Goal: Task Accomplishment & Management: Manage account settings

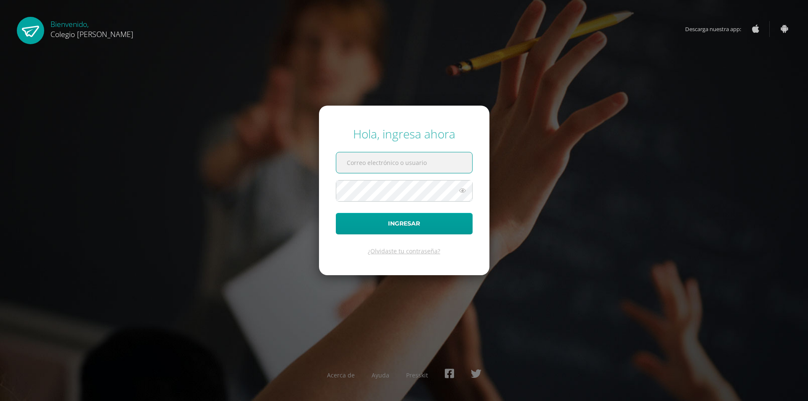
click at [434, 168] on input "text" at bounding box center [404, 162] width 136 height 21
type input "[EMAIL_ADDRESS][DOMAIN_NAME]"
click at [336, 213] on button "Ingresar" at bounding box center [404, 223] width 137 height 21
click at [461, 155] on input "text" at bounding box center [404, 162] width 136 height 21
type input "COS00212@osoriosandoval.edu.gt"
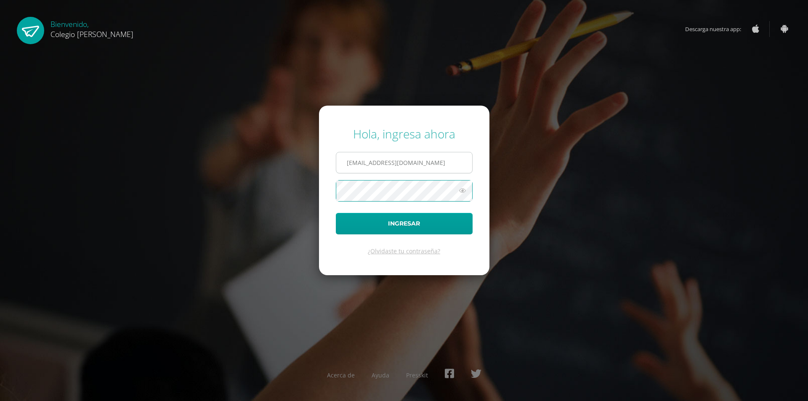
click at [336, 213] on button "Ingresar" at bounding box center [404, 223] width 137 height 21
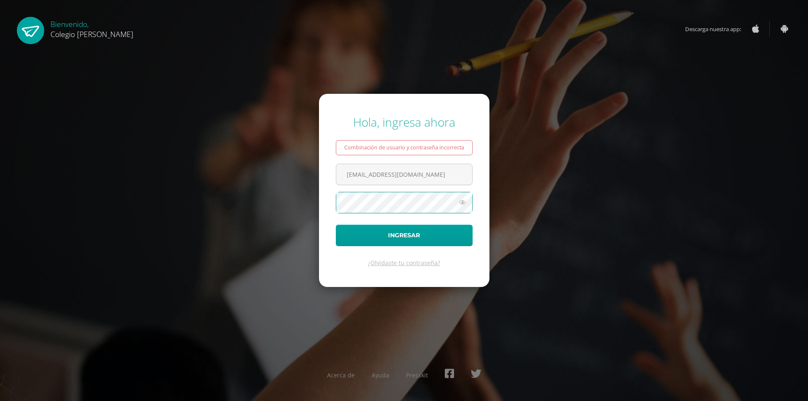
click at [336, 225] on button "Ingresar" at bounding box center [404, 235] width 137 height 21
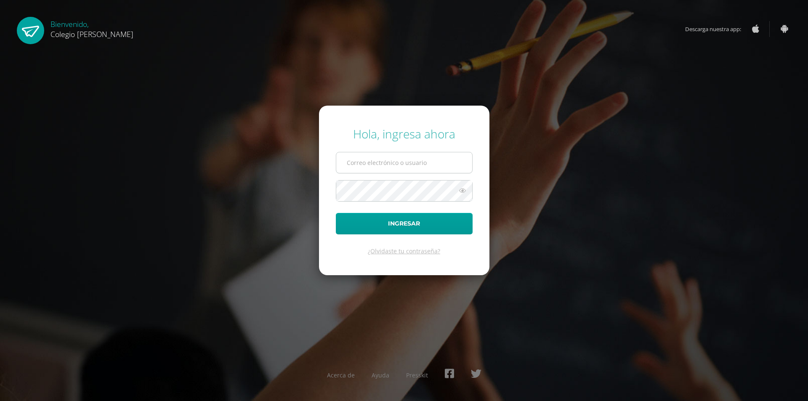
click at [368, 167] on input "text" at bounding box center [404, 162] width 136 height 21
type input "COS00212@osoriosandoval.edu.gt"
click at [461, 191] on icon at bounding box center [462, 191] width 11 height 10
click at [336, 213] on button "Ingresar" at bounding box center [404, 223] width 137 height 21
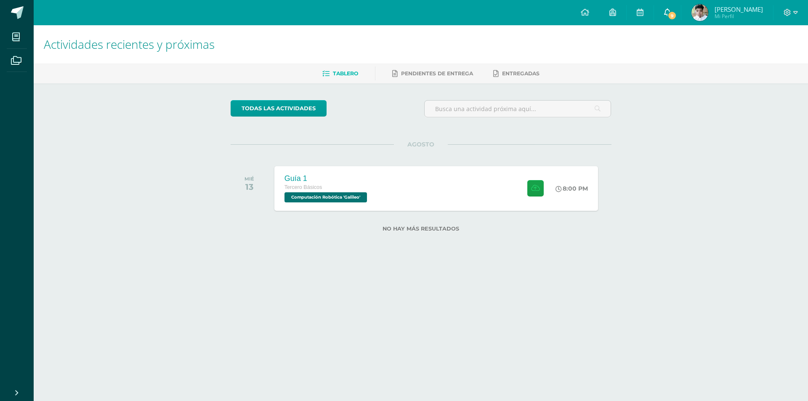
click at [674, 18] on link "9" at bounding box center [667, 12] width 27 height 25
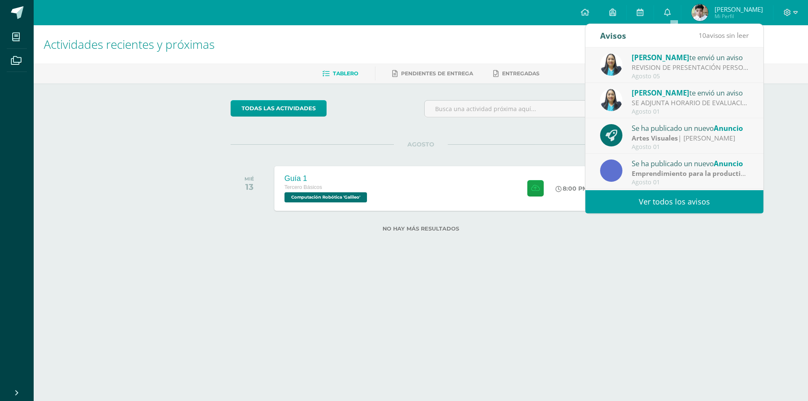
click at [666, 78] on div "Agosto 05" at bounding box center [690, 76] width 117 height 7
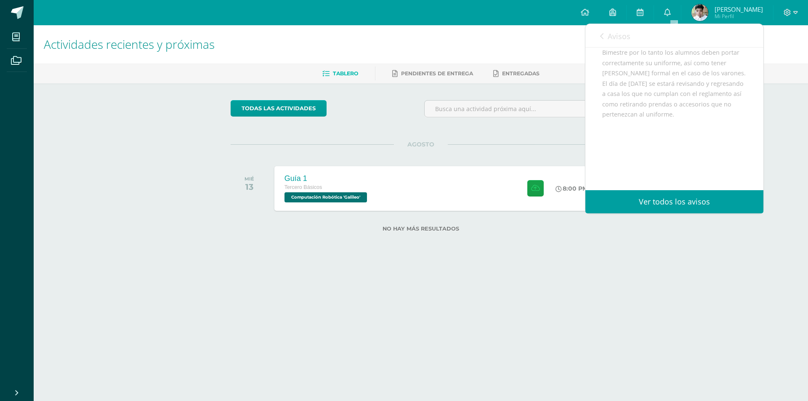
scroll to position [127, 0]
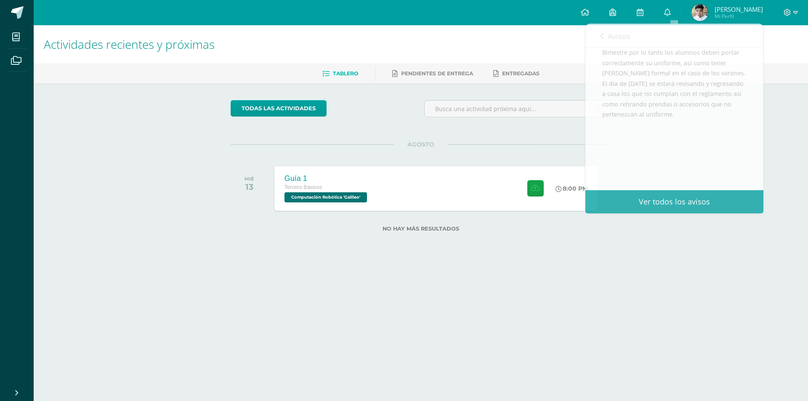
click at [537, 132] on div "todas las Actividades No tienes actividades Échale un vistazo a los demás perío…" at bounding box center [421, 171] width 415 height 176
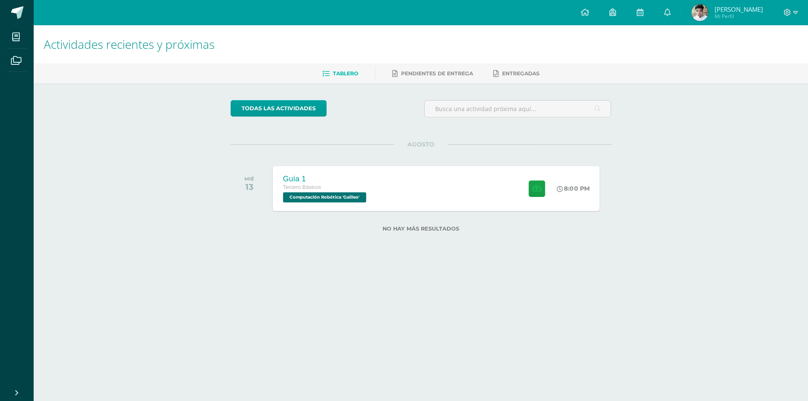
click at [485, 184] on div "Guía 1 Tercero Básicos Computación Robótica 'Galileo' 8:00 PM Guía 1 Computació…" at bounding box center [436, 188] width 327 height 45
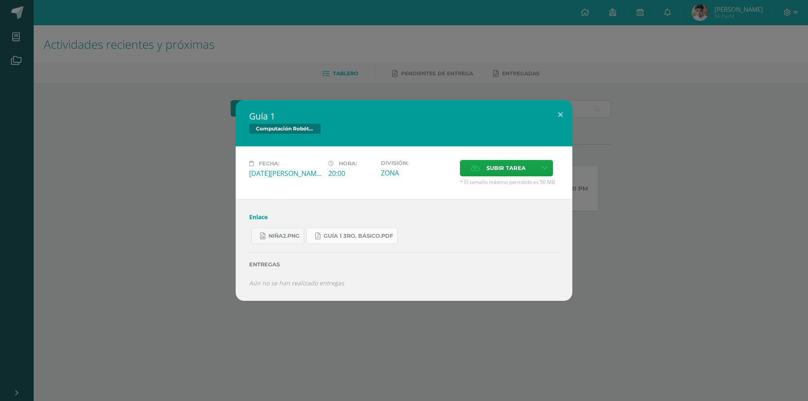
click at [337, 234] on span "Guía 1 3ro. Básico.pdf" at bounding box center [358, 236] width 69 height 7
click at [282, 237] on span "niña2.png" at bounding box center [284, 236] width 31 height 7
click at [260, 216] on link "Enlace" at bounding box center [258, 217] width 19 height 8
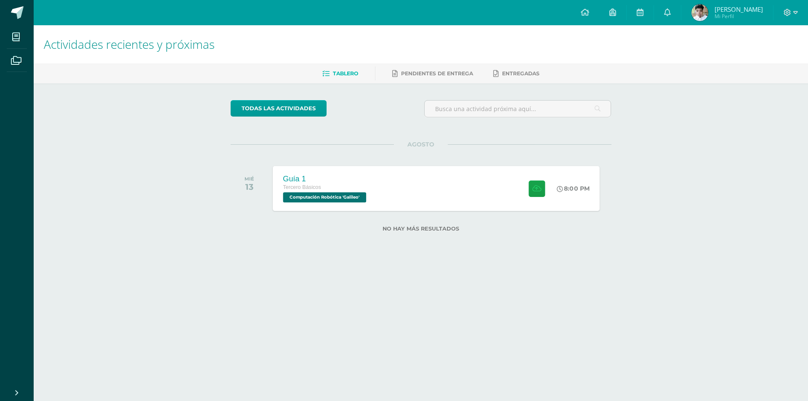
click at [320, 181] on div "Guía 1" at bounding box center [325, 178] width 85 height 9
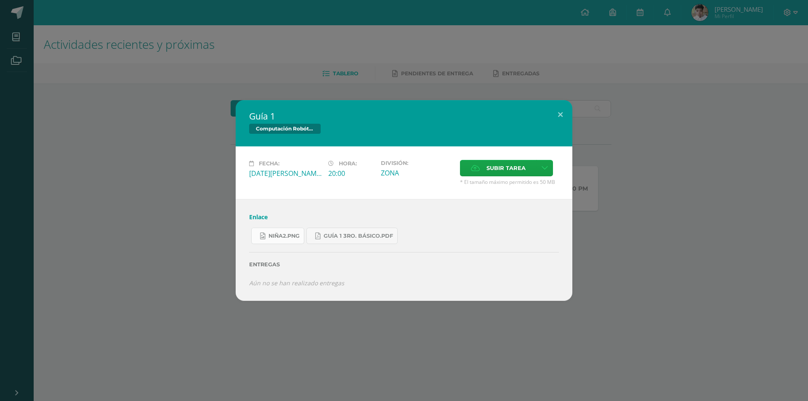
click at [278, 243] on link "niña2.png" at bounding box center [277, 236] width 53 height 16
